Goal: Check status: Check status

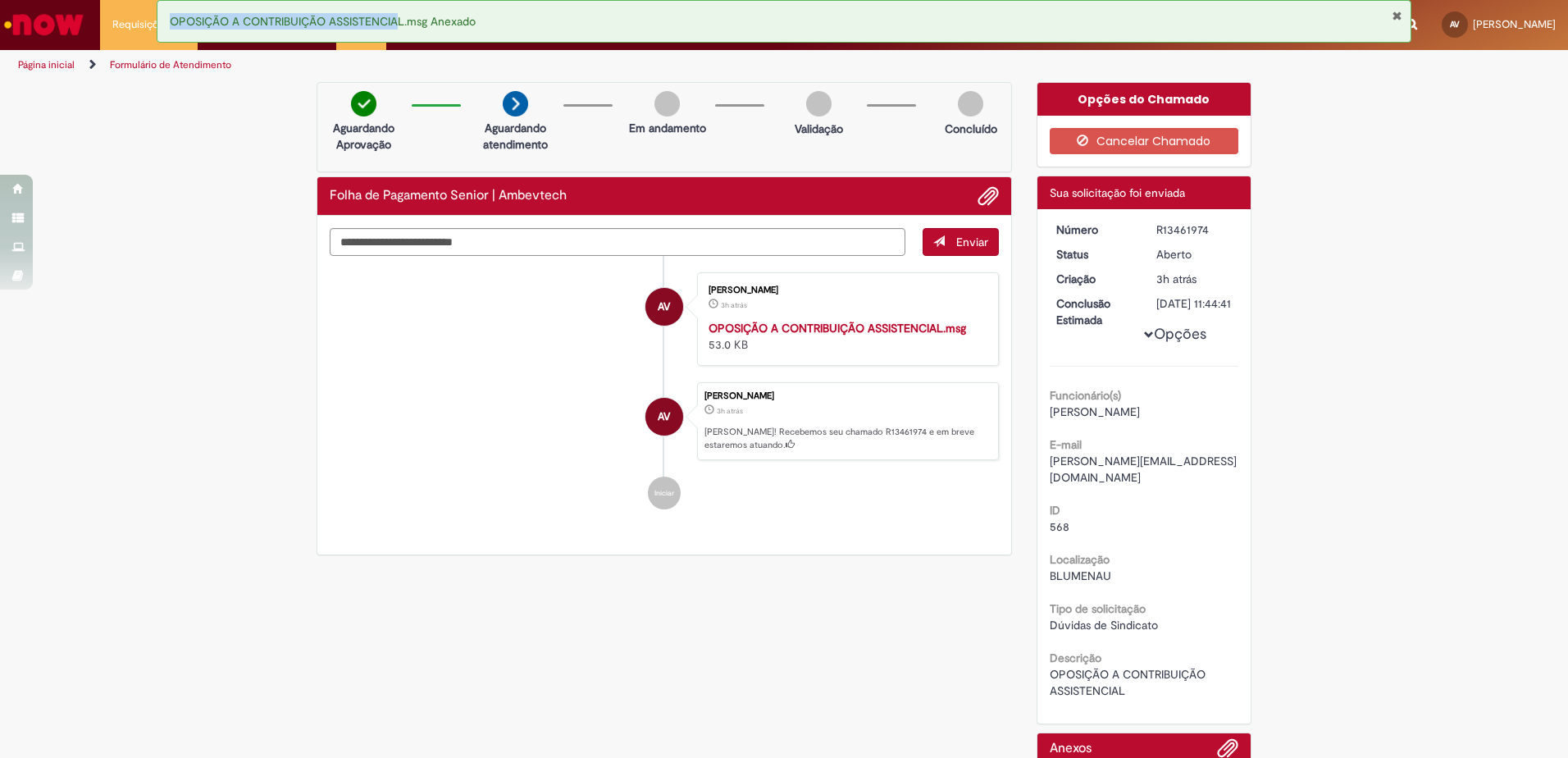
drag, startPoint x: 406, startPoint y: 16, endPoint x: 170, endPoint y: 22, distance: 236.1
click at [170, 22] on span "OPOSIÇÃO A CONTRIBUIÇÃO ASSISTENCIAL.msg Anexado" at bounding box center [322, 22] width 306 height 15
copy span "OPOSIÇÃO A CONTRIBUIÇÃO ASSISTENCIA"
click at [979, 195] on span "Adicionar anexos" at bounding box center [988, 197] width 20 height 20
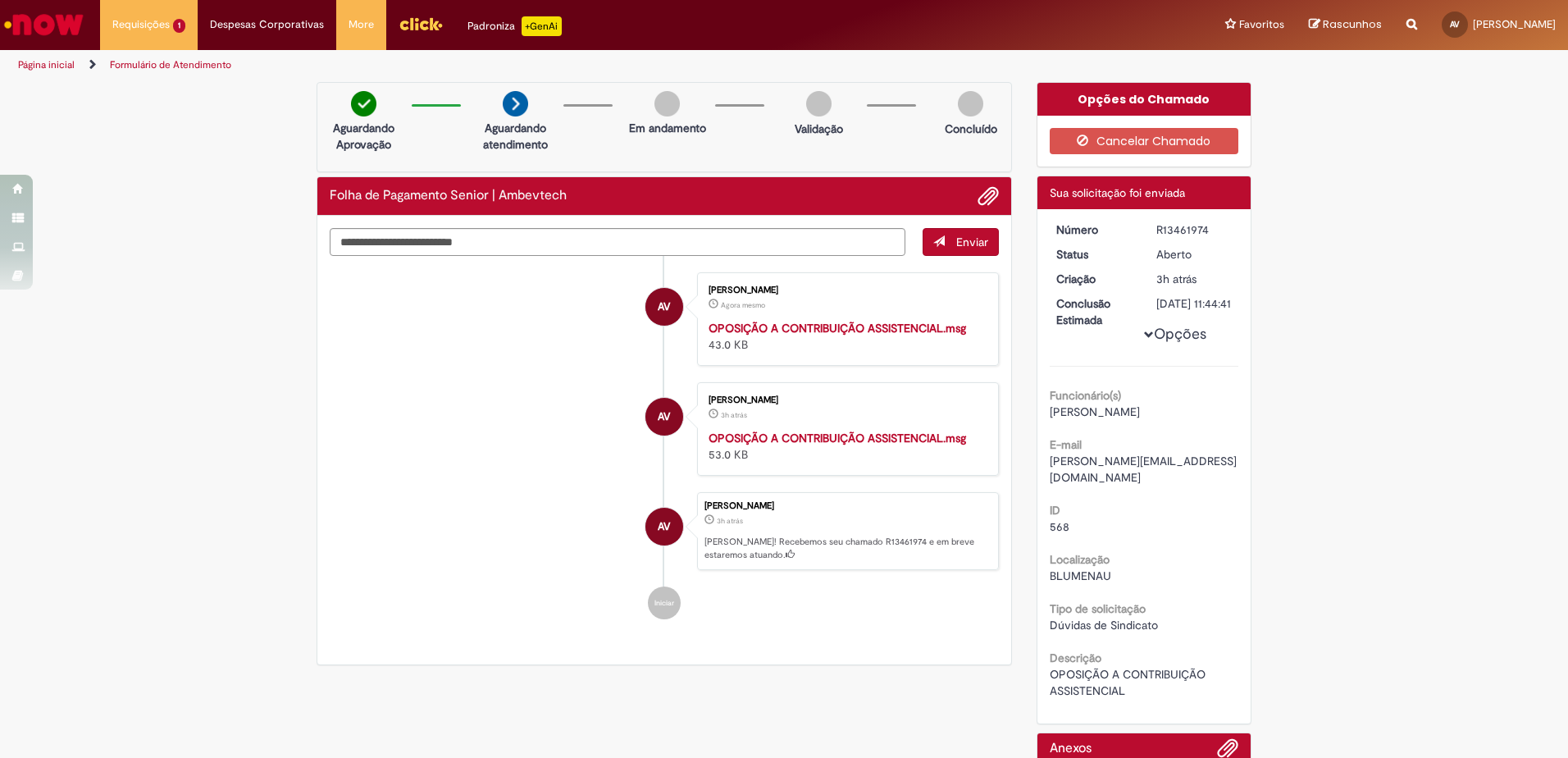
drag, startPoint x: 1203, startPoint y: 223, endPoint x: 1144, endPoint y: 224, distance: 59.0
click at [1144, 224] on dd "R13461974" at bounding box center [1194, 229] width 101 height 16
copy div "R13461974"
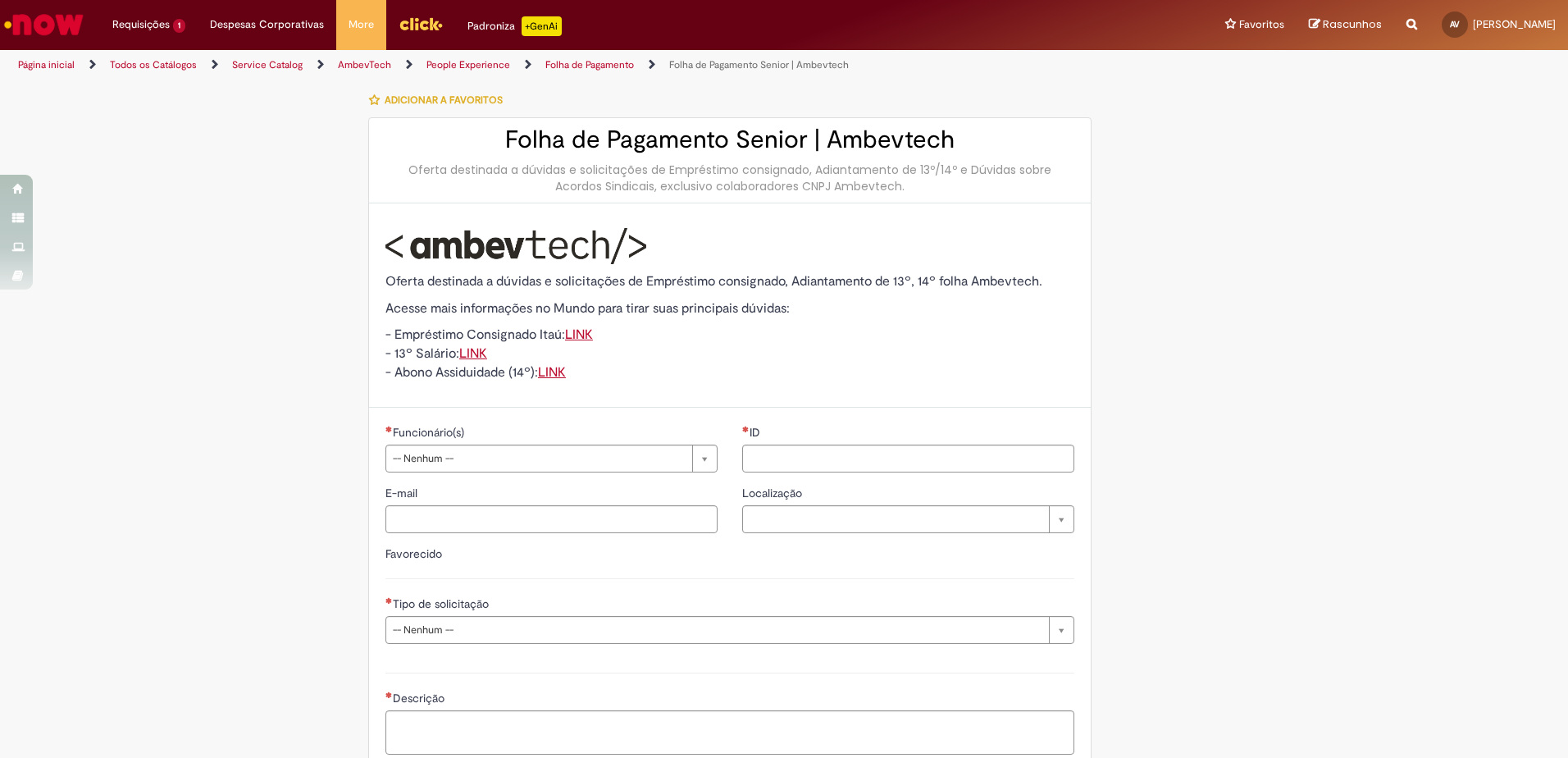
scroll to position [137, 0]
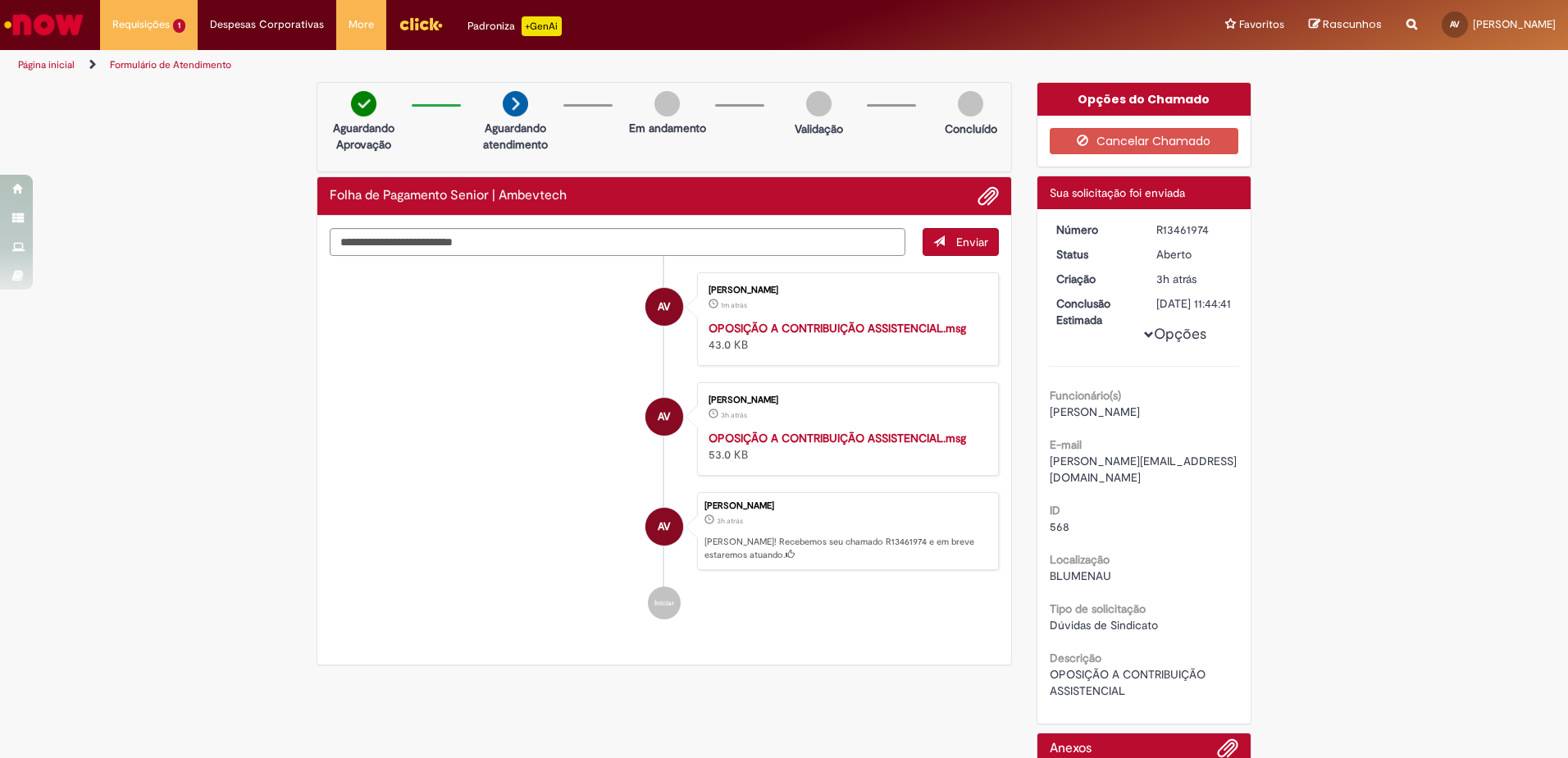
click at [50, 67] on link "Página inicial" at bounding box center [46, 65] width 56 height 13
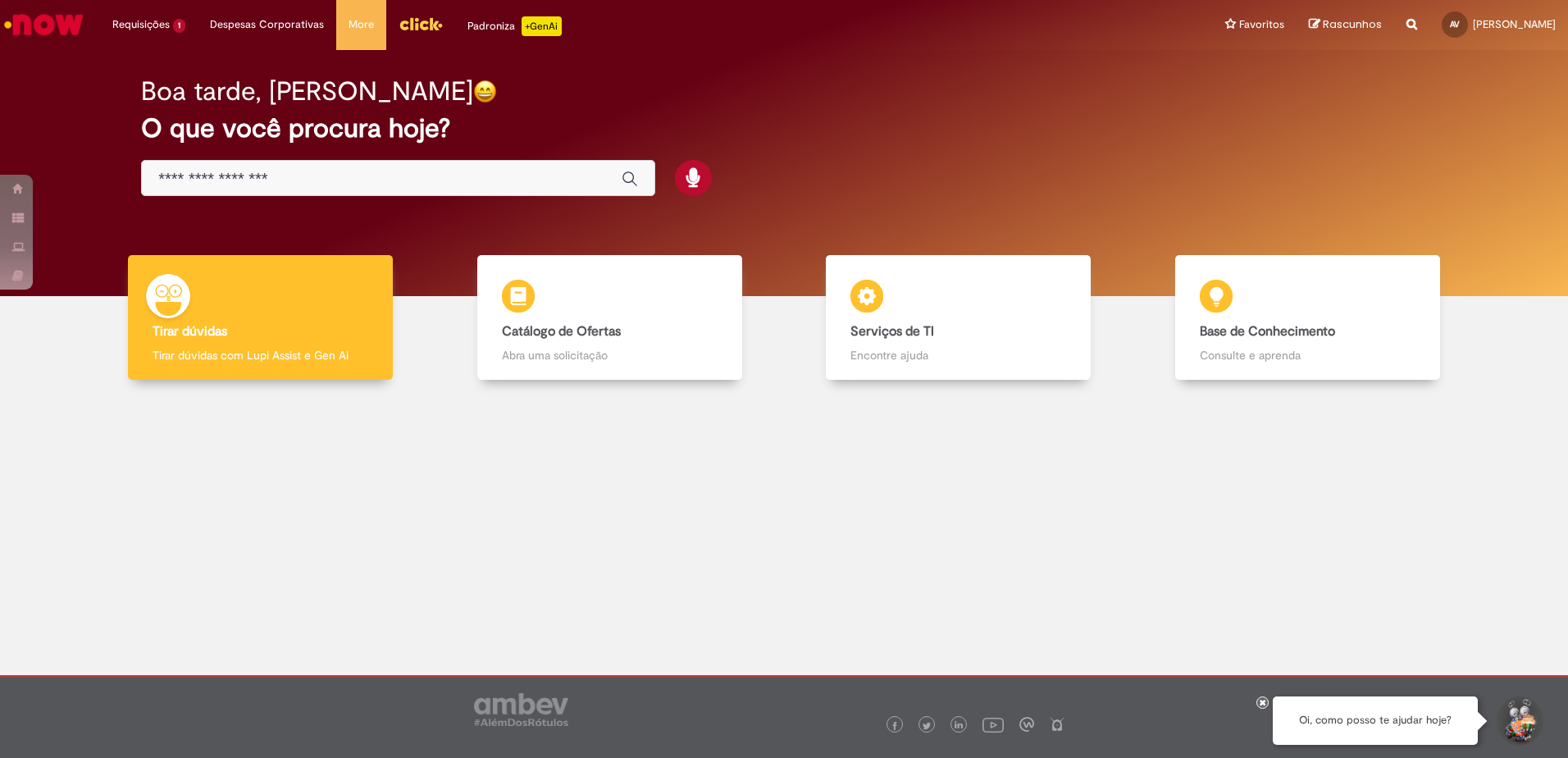
click at [211, 176] on input "Basta digitar aqui" at bounding box center [381, 179] width 447 height 19
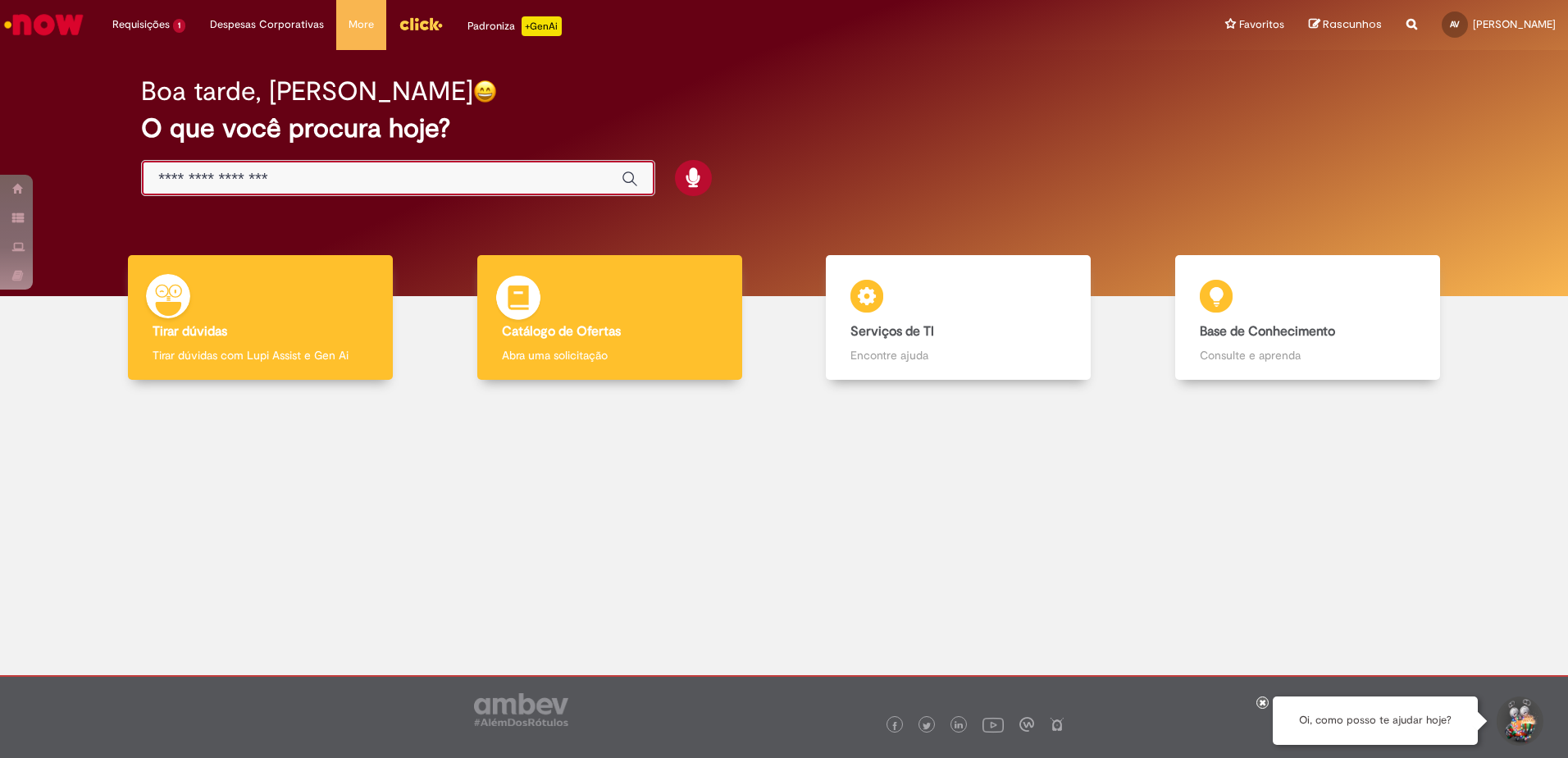
click at [545, 328] on b "Catálogo de Ofertas" at bounding box center [561, 331] width 119 height 16
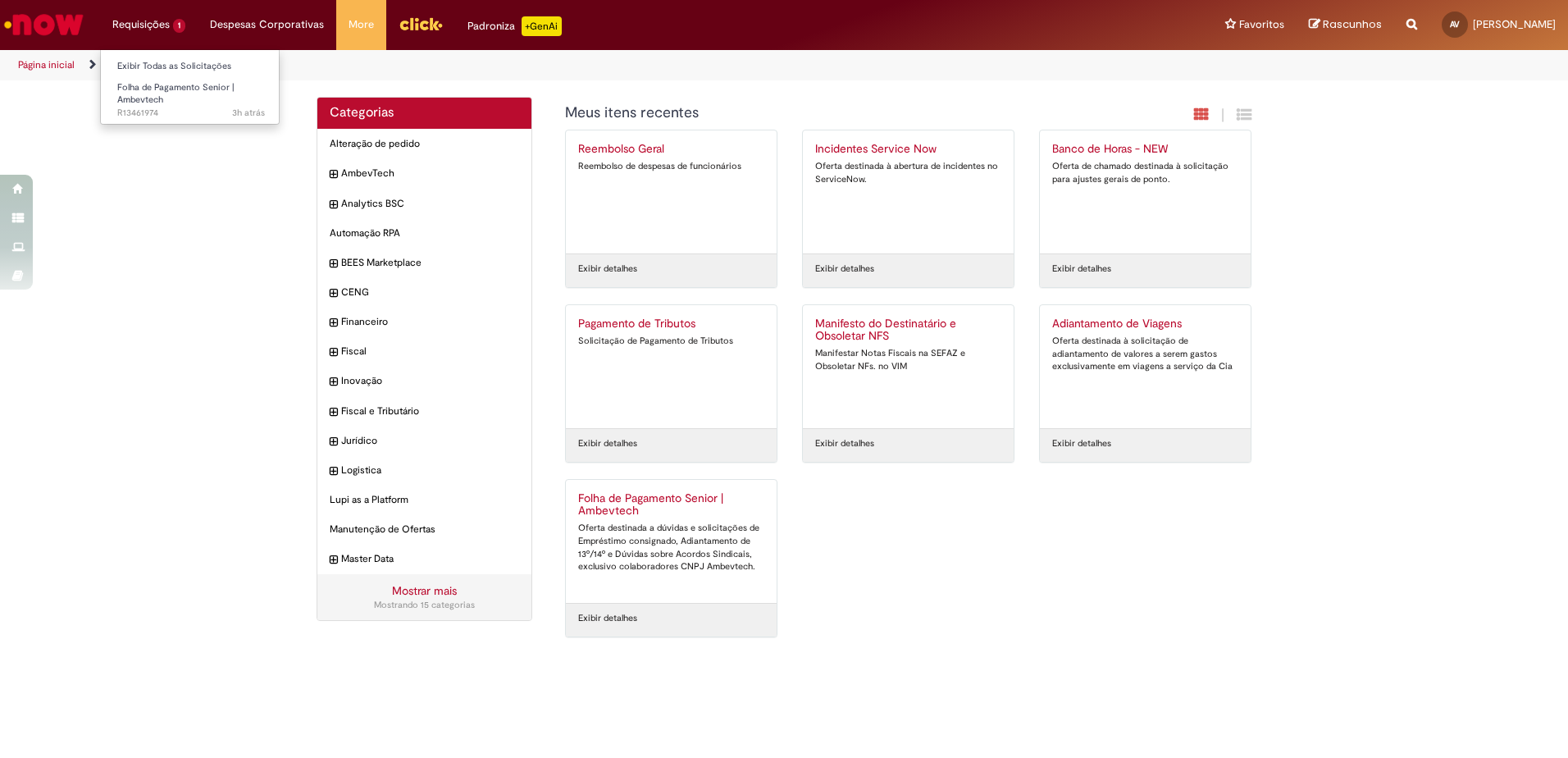
click at [127, 24] on li "Requisições 1 Exibir Todas as Solicitações Folha de Pagamento Senior | Ambevtec…" at bounding box center [149, 24] width 98 height 49
click at [146, 60] on link "Exibir Todas as Solicitações" at bounding box center [191, 66] width 181 height 18
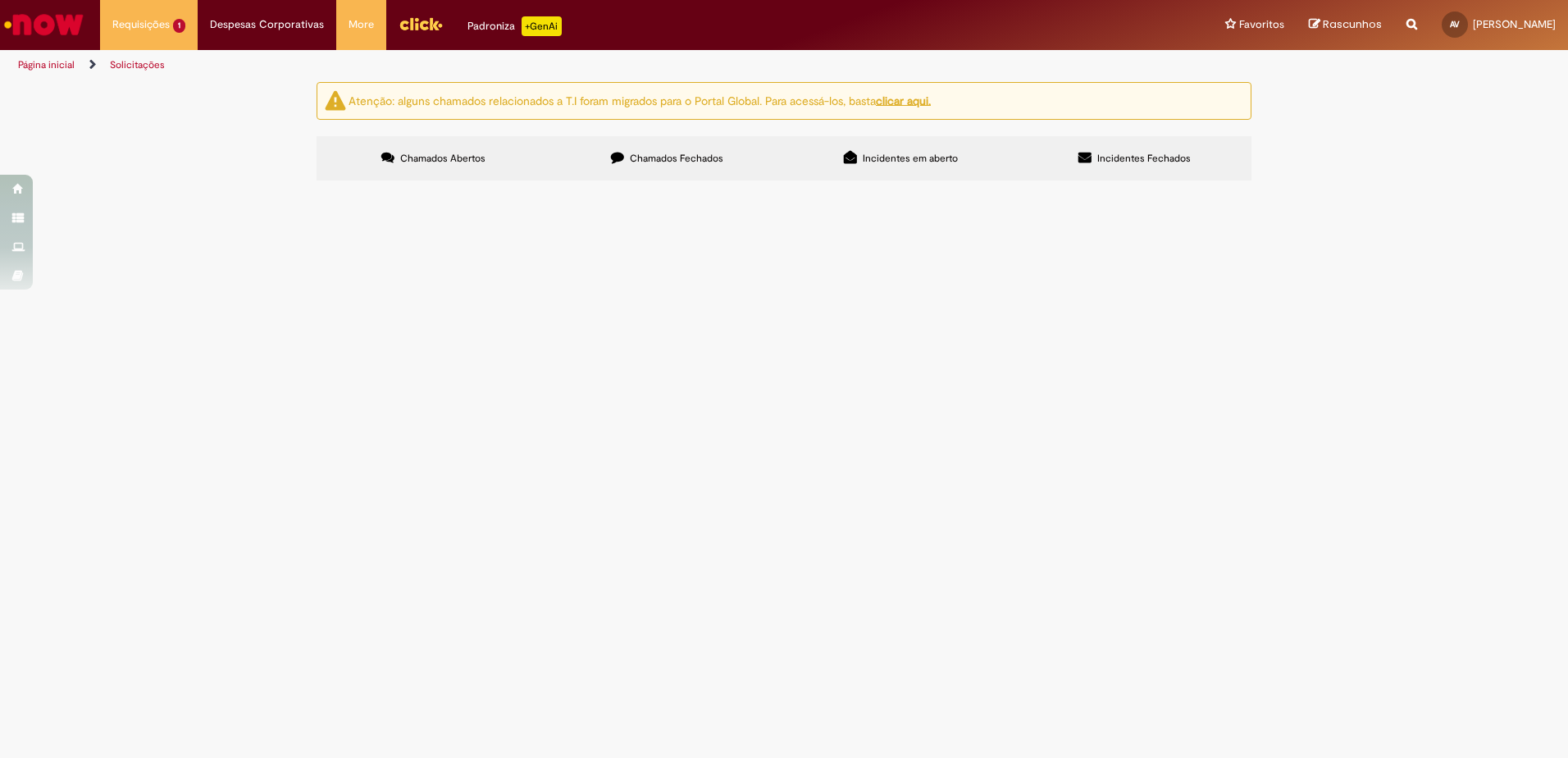
click at [0, 0] on span "Folha de Pagamento Senior | Ambevtech" at bounding box center [0, 0] width 0 height 0
